Goal: Information Seeking & Learning: Learn about a topic

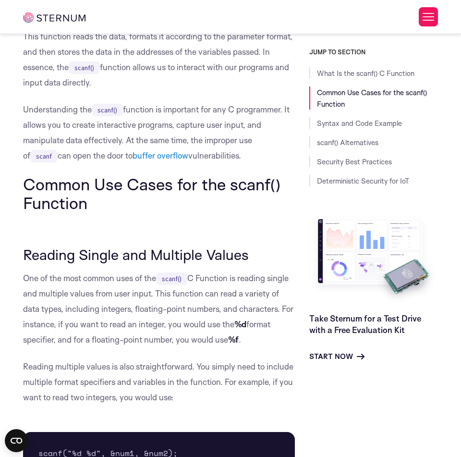
scroll to position [791, 0]
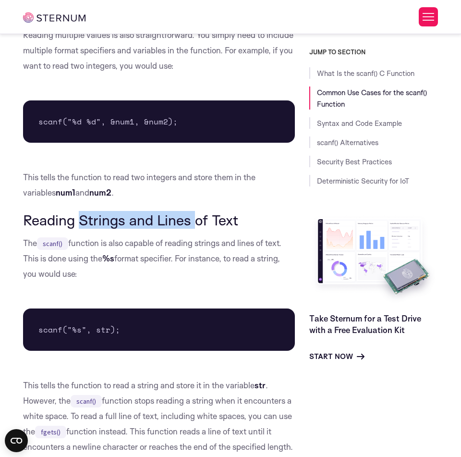
drag, startPoint x: 84, startPoint y: 216, endPoint x: 197, endPoint y: 216, distance: 113.3
click at [197, 216] on h3 "Reading Strings and Lines of Text" at bounding box center [159, 220] width 272 height 16
click at [135, 216] on h3 "Reading Strings and Lines of Text" at bounding box center [159, 220] width 272 height 16
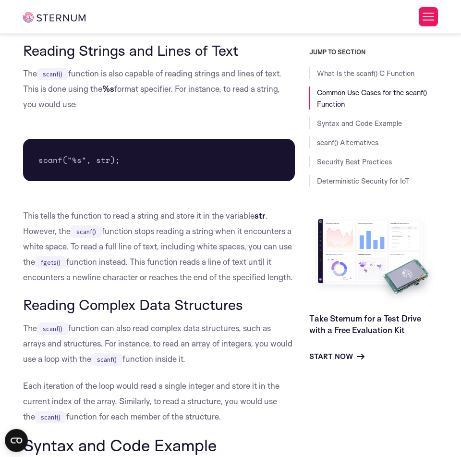
scroll to position [989, 0]
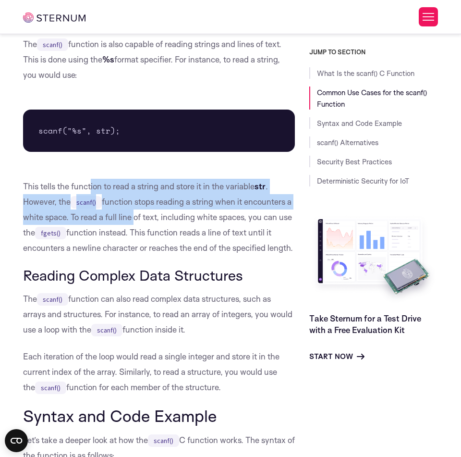
drag, startPoint x: 92, startPoint y: 189, endPoint x: 137, endPoint y: 220, distance: 55.2
click at [137, 220] on p "This tells the function to read a string and store it in the variable str . How…" at bounding box center [159, 217] width 272 height 77
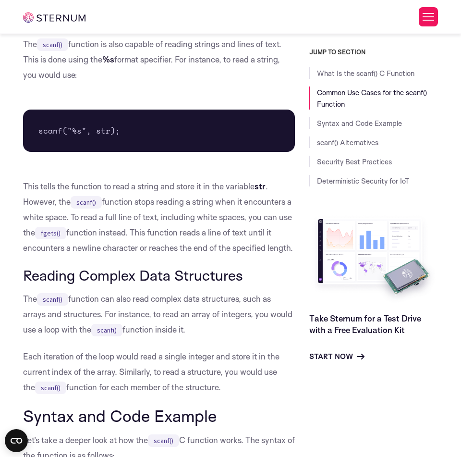
click at [146, 224] on p "This tells the function to read a string and store it in the variable str . How…" at bounding box center [159, 217] width 272 height 77
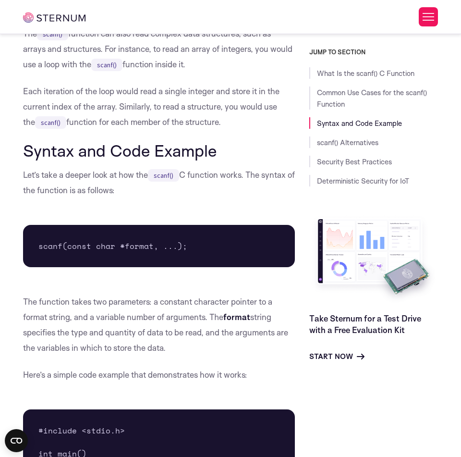
scroll to position [1122, 0]
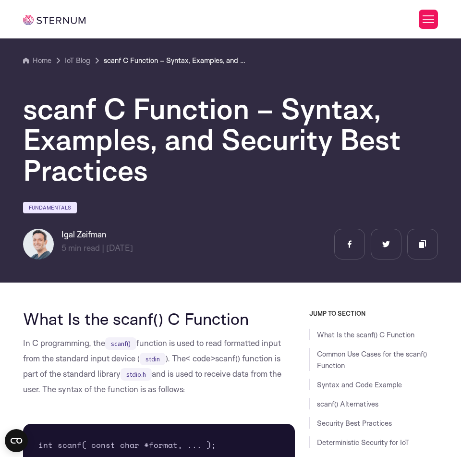
scroll to position [1122, 0]
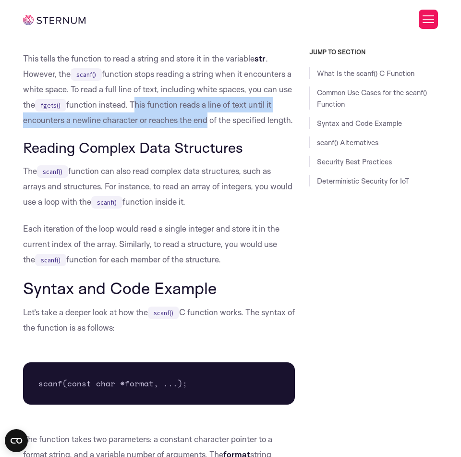
drag, startPoint x: 148, startPoint y: 104, endPoint x: 205, endPoint y: 124, distance: 60.2
click at [205, 124] on p "This tells the function to read a string and store it in the variable str . How…" at bounding box center [159, 89] width 272 height 77
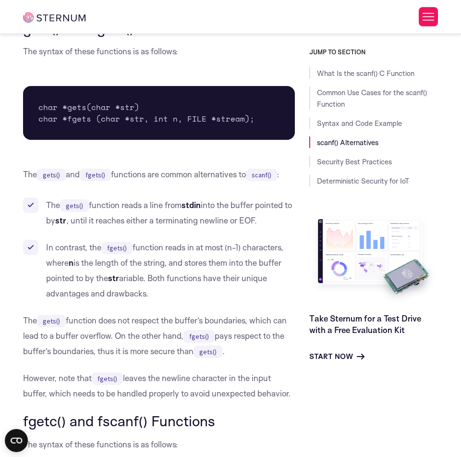
scroll to position [1912, 0]
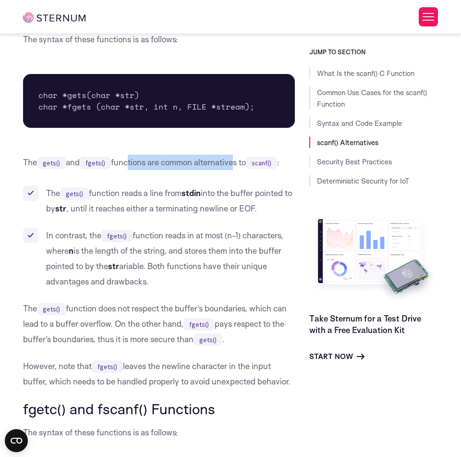
drag, startPoint x: 130, startPoint y: 166, endPoint x: 235, endPoint y: 165, distance: 105.7
click at [235, 165] on p "The gets() and fgets() functions are common alternatives to scanf() :" at bounding box center [159, 162] width 272 height 15
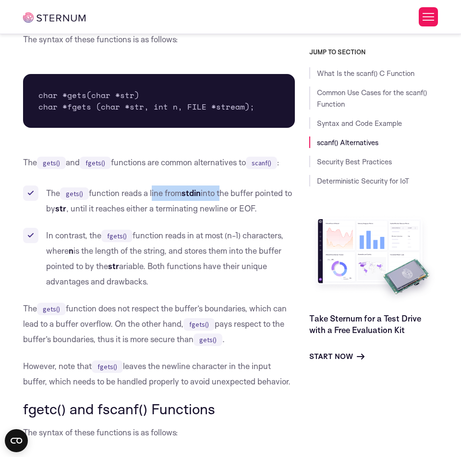
drag, startPoint x: 154, startPoint y: 195, endPoint x: 226, endPoint y: 198, distance: 72.1
click at [226, 198] on li "The gets() function reads a line from stdin into the buffer pointed to by str ,…" at bounding box center [159, 200] width 272 height 31
click at [226, 197] on li "The gets() function reads a line from stdin into the buffer pointed to by str ,…" at bounding box center [159, 200] width 272 height 31
drag, startPoint x: 167, startPoint y: 208, endPoint x: 231, endPoint y: 209, distance: 64.4
click at [231, 209] on li "The gets() function reads a line from stdin into the buffer pointed to by str ,…" at bounding box center [159, 200] width 272 height 31
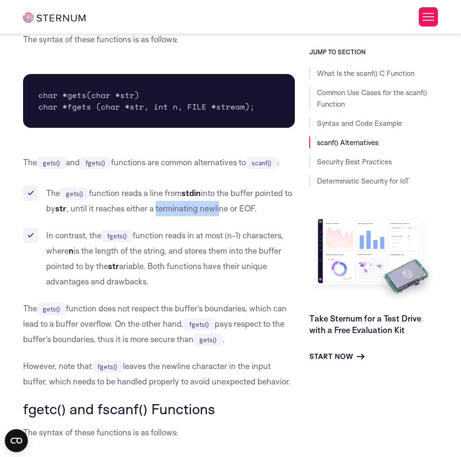
click at [231, 209] on li "The gets() function reads a line from stdin into the buffer pointed to by str ,…" at bounding box center [159, 200] width 272 height 31
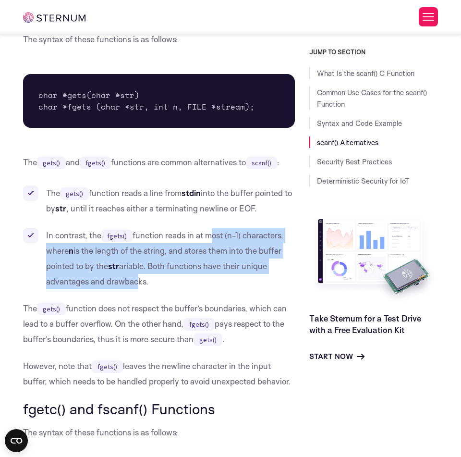
drag, startPoint x: 208, startPoint y: 239, endPoint x: 134, endPoint y: 287, distance: 88.2
click at [135, 287] on li "In contrast, the fgets() function reads in at most (n-1) characters, where n is…" at bounding box center [159, 258] width 272 height 61
click at [134, 287] on li "In contrast, the fgets() function reads in at most (n-1) characters, where n is…" at bounding box center [159, 258] width 272 height 61
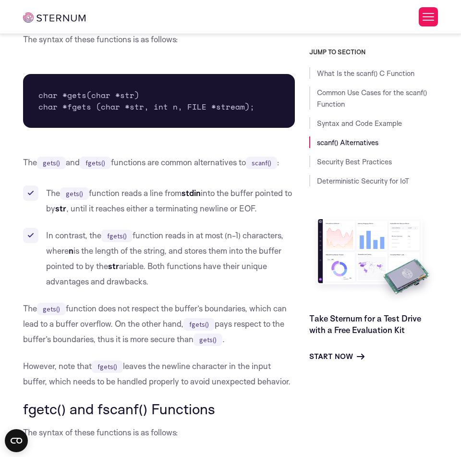
scroll to position [2111, 0]
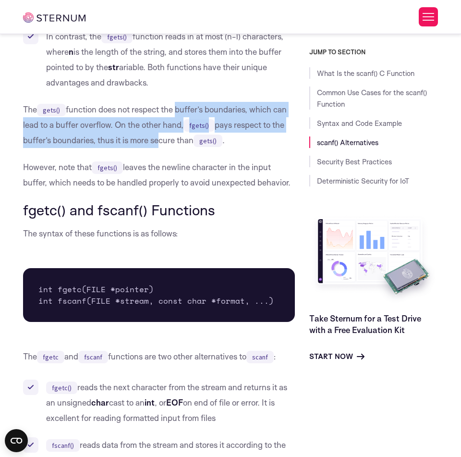
drag, startPoint x: 175, startPoint y: 112, endPoint x: 156, endPoint y: 138, distance: 32.3
click at [156, 138] on p "The gets() function does not respect the buffer’s boundaries, which can lead to…" at bounding box center [159, 125] width 272 height 46
click at [156, 139] on p "The gets() function does not respect the buffer’s boundaries, which can lead to…" at bounding box center [159, 125] width 272 height 46
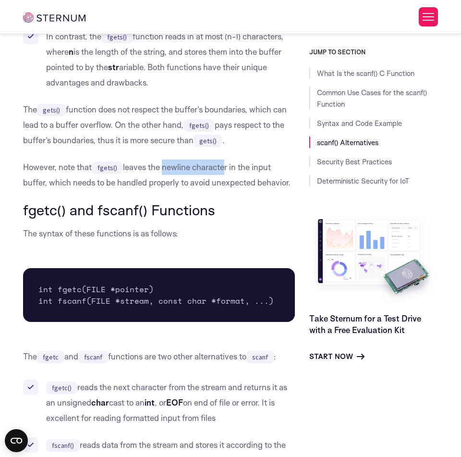
drag, startPoint x: 162, startPoint y: 169, endPoint x: 221, endPoint y: 170, distance: 58.6
click at [221, 170] on p "However, note that fgets() leaves the newline character in the input buffer, wh…" at bounding box center [159, 174] width 272 height 31
click at [218, 170] on p "However, note that fgets() leaves the newline character in the input buffer, wh…" at bounding box center [159, 174] width 272 height 31
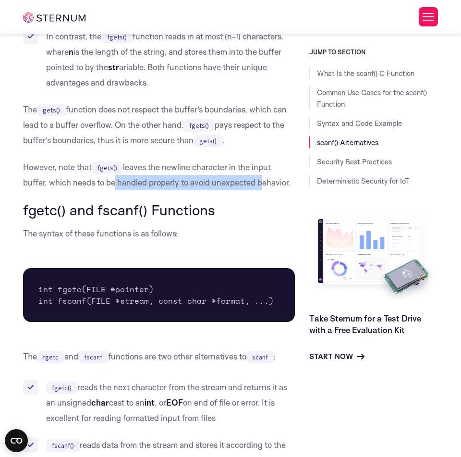
drag, startPoint x: 112, startPoint y: 181, endPoint x: 256, endPoint y: 186, distance: 144.2
click at [256, 186] on p "However, note that fgets() leaves the newline character in the input buffer, wh…" at bounding box center [159, 174] width 272 height 31
click at [247, 183] on p "However, note that fgets() leaves the newline character in the input buffer, wh…" at bounding box center [159, 174] width 272 height 31
